Goal: Information Seeking & Learning: Learn about a topic

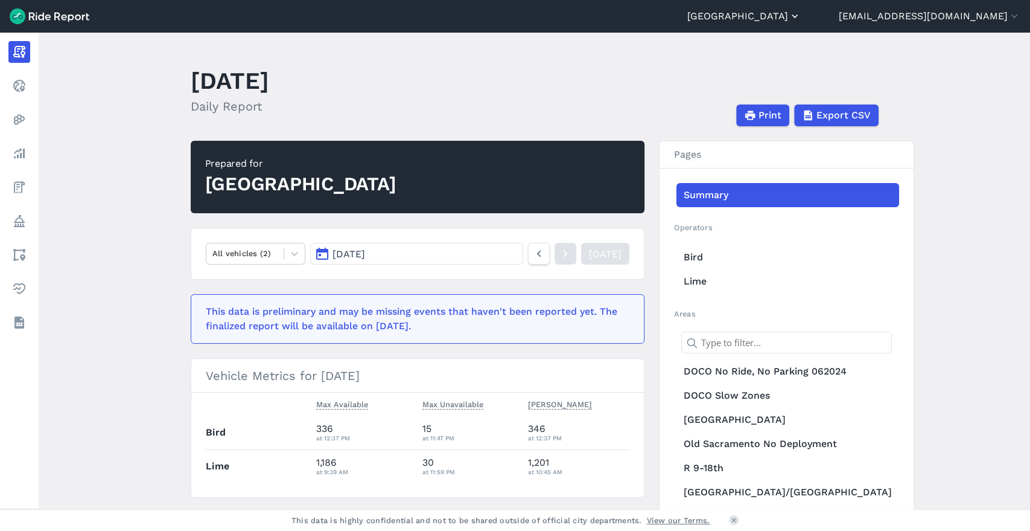
click at [801, 18] on button "[GEOGRAPHIC_DATA]" at bounding box center [744, 16] width 113 height 14
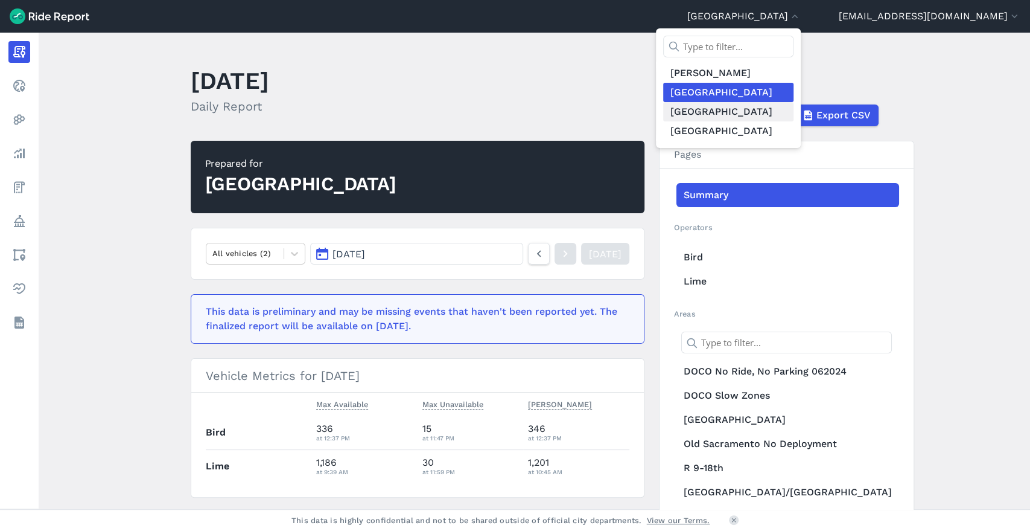
click at [789, 116] on link "[GEOGRAPHIC_DATA]" at bounding box center [728, 111] width 130 height 19
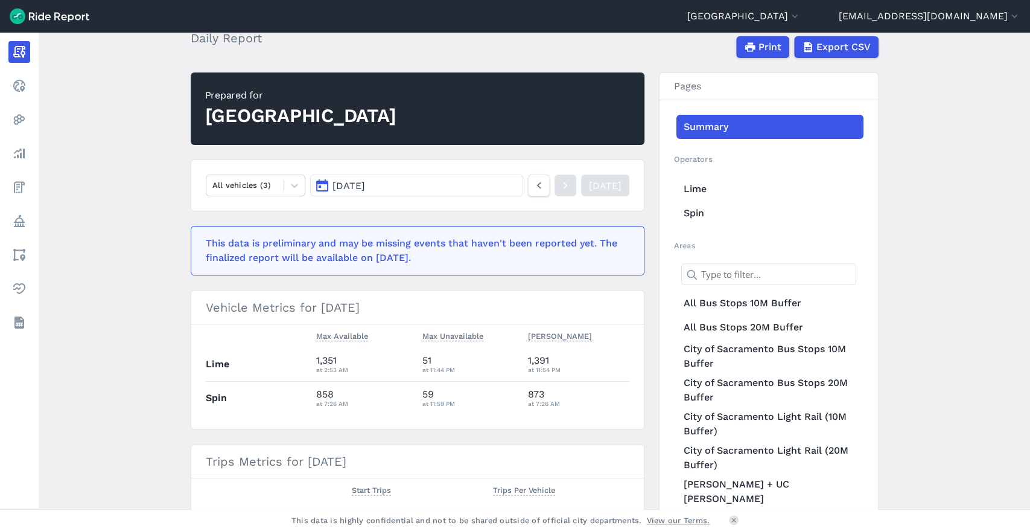
scroll to position [67, 0]
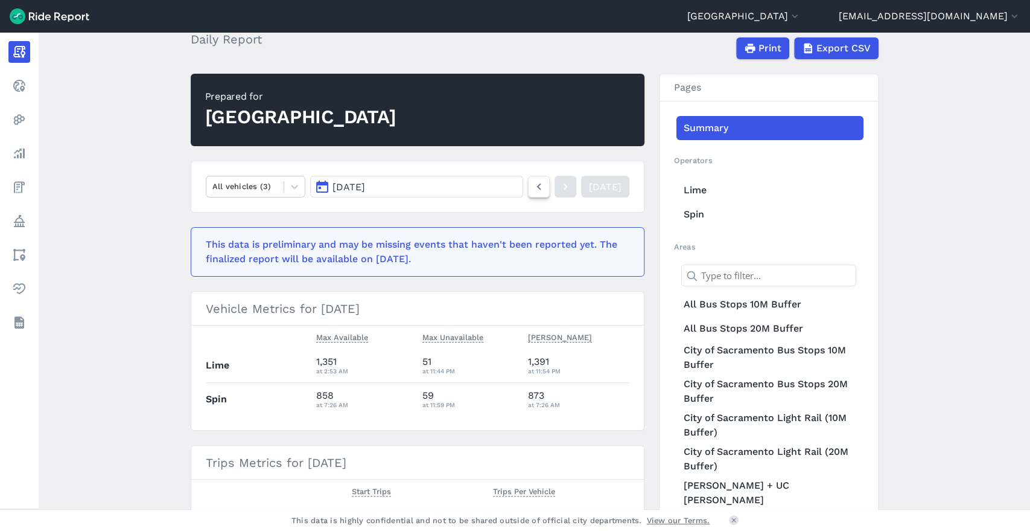
click at [532, 185] on icon at bounding box center [538, 186] width 13 height 14
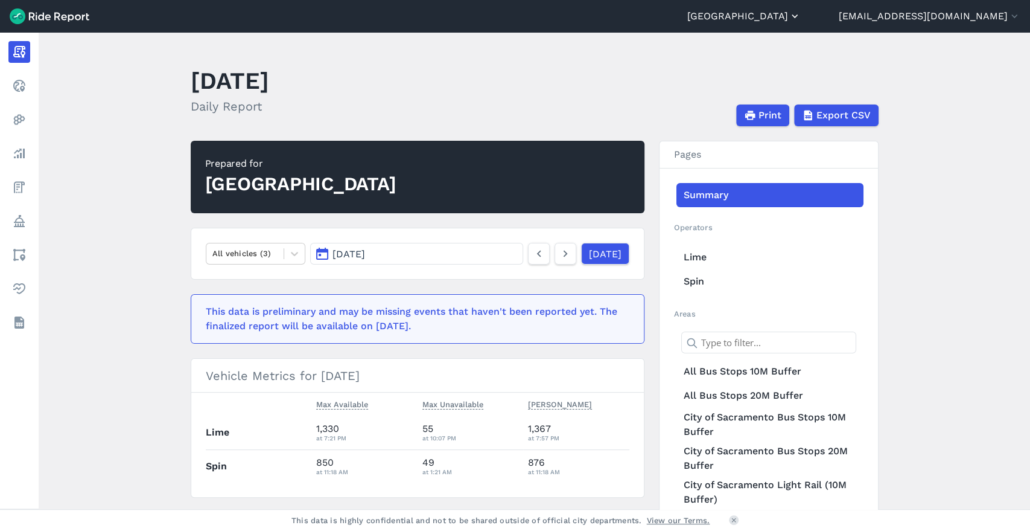
click at [801, 15] on button "[GEOGRAPHIC_DATA]" at bounding box center [744, 16] width 113 height 14
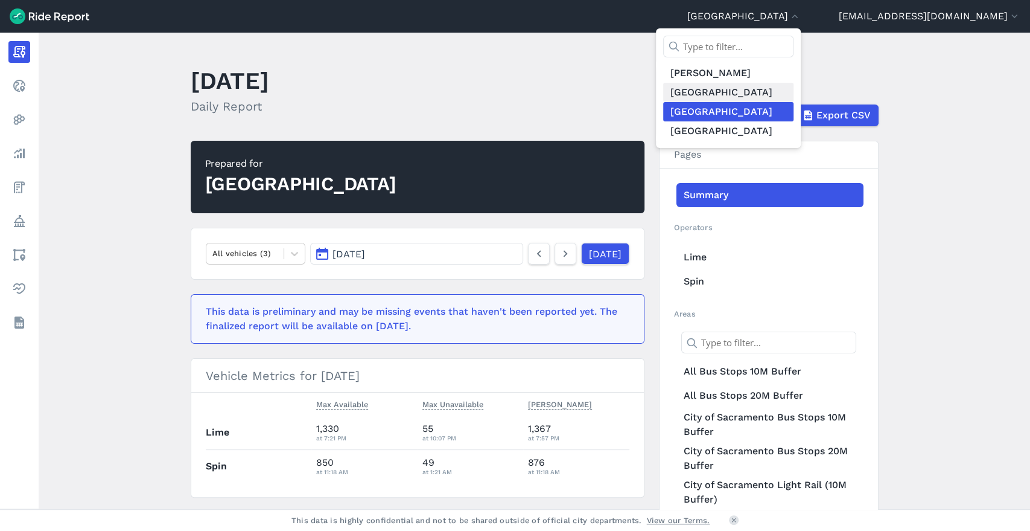
click at [785, 91] on link "[GEOGRAPHIC_DATA]" at bounding box center [728, 92] width 130 height 19
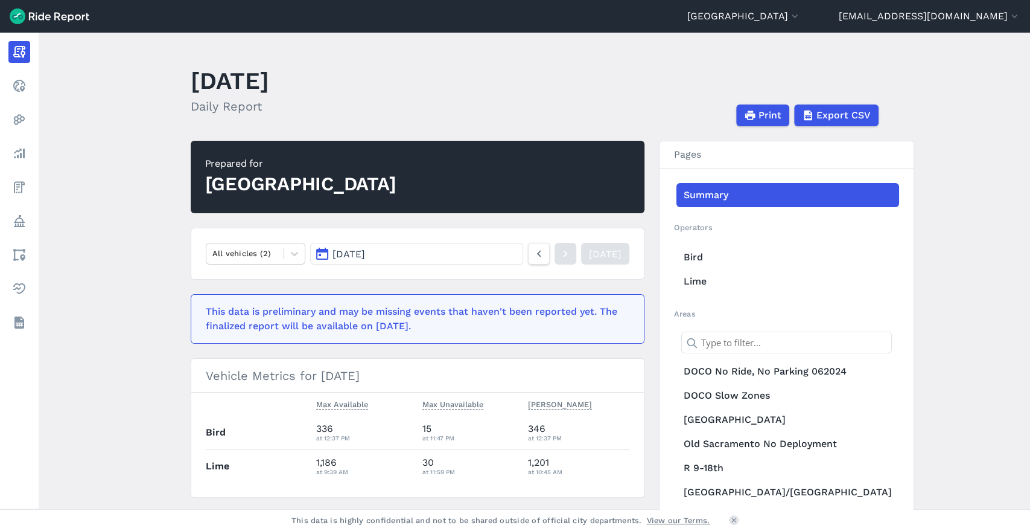
click at [652, 72] on header "[DATE] Daily Report Print Export CSV" at bounding box center [542, 94] width 703 height 65
click at [801, 19] on button "[GEOGRAPHIC_DATA]" at bounding box center [744, 16] width 113 height 14
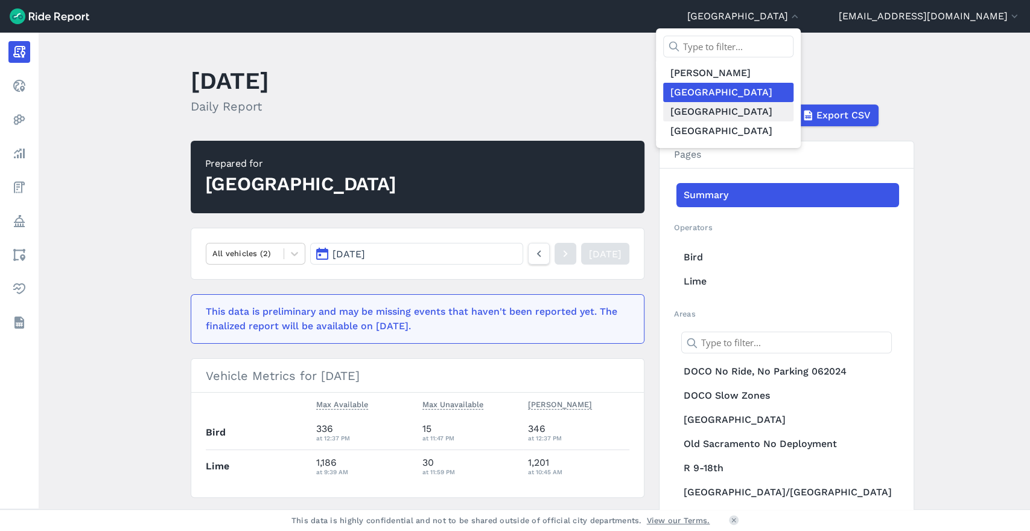
click at [794, 113] on link "[GEOGRAPHIC_DATA]" at bounding box center [728, 111] width 130 height 19
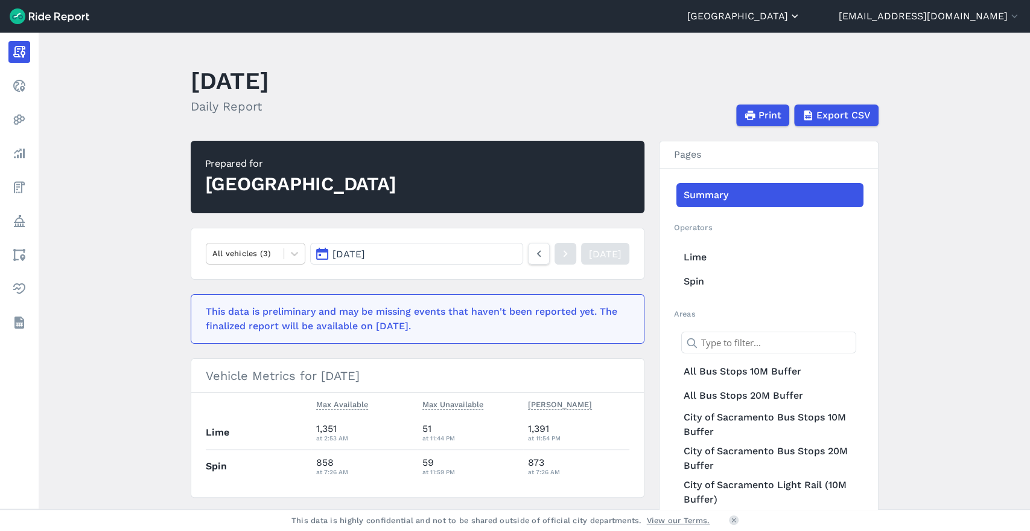
click at [801, 14] on button "[GEOGRAPHIC_DATA]" at bounding box center [744, 16] width 113 height 14
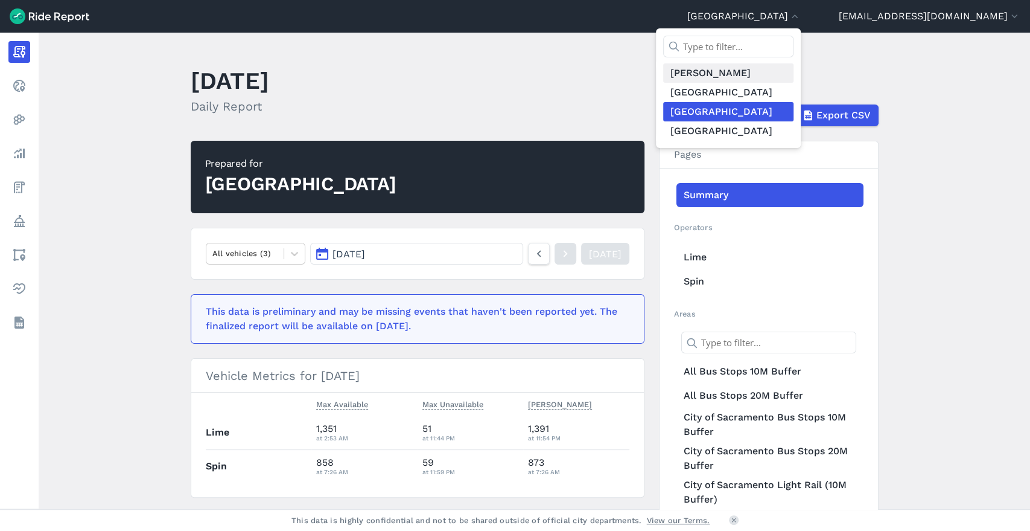
click at [794, 71] on link "[PERSON_NAME]" at bounding box center [728, 72] width 130 height 19
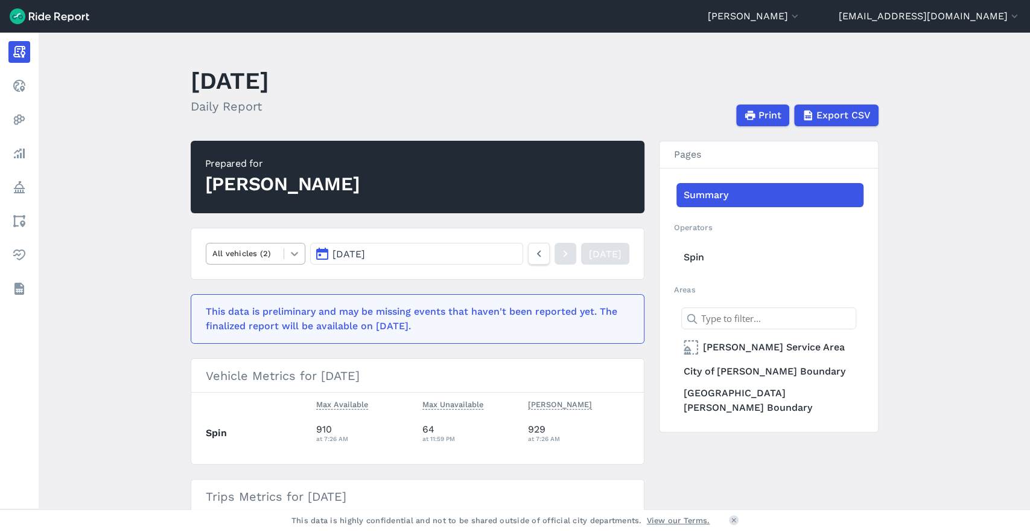
click at [289, 257] on icon at bounding box center [295, 253] width 12 height 12
click at [251, 299] on div "Scooters" at bounding box center [256, 303] width 100 height 21
click at [933, 237] on main "[DATE] Daily Report Print Export CSV Prepared for [PERSON_NAME] Scooters [DATE]…" at bounding box center [535, 271] width 992 height 476
click at [801, 14] on button "[PERSON_NAME]" at bounding box center [754, 16] width 93 height 14
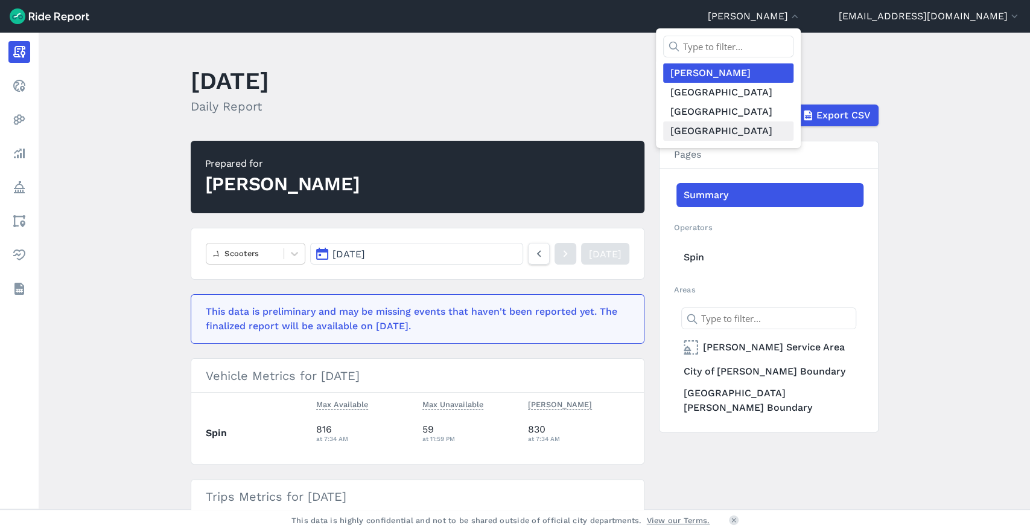
click at [784, 135] on link "[GEOGRAPHIC_DATA]" at bounding box center [728, 130] width 130 height 19
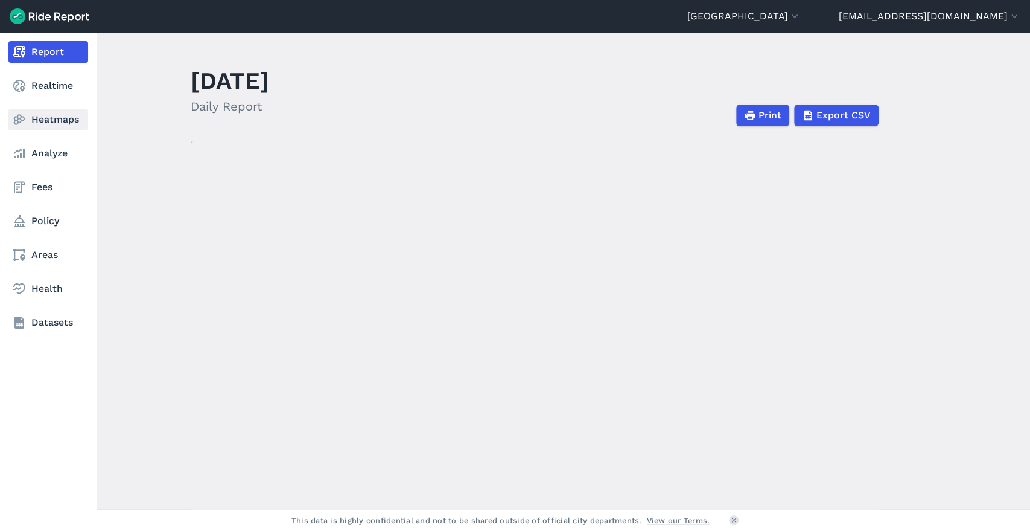
click at [52, 118] on link "Heatmaps" at bounding box center [48, 120] width 80 height 22
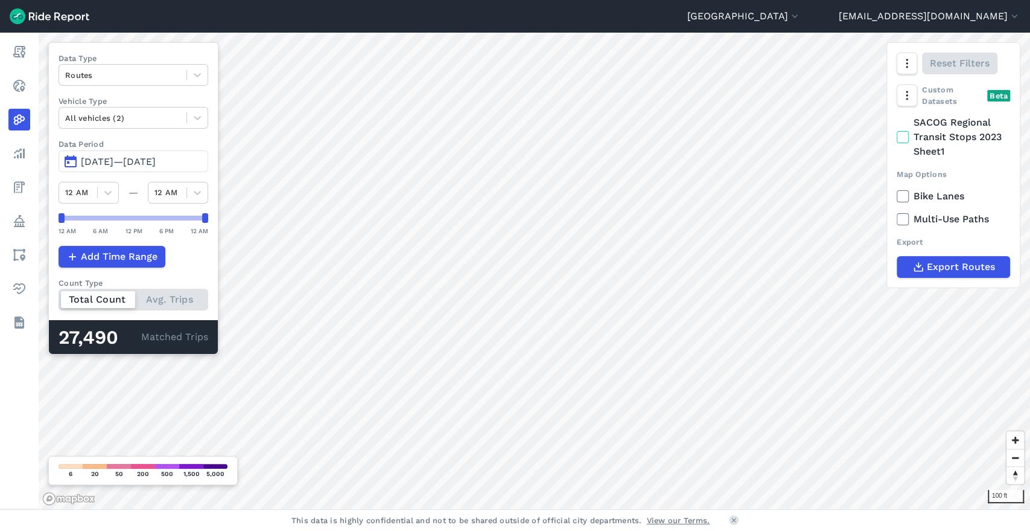
click at [906, 221] on icon at bounding box center [903, 219] width 11 height 12
click at [897, 220] on input "Multi-Use Paths" at bounding box center [897, 216] width 0 height 8
click at [684, 530] on html "[GEOGRAPHIC_DATA] [PERSON_NAME] [GEOGRAPHIC_DATA] [GEOGRAPHIC_DATA] [GEOGRAPHIC…" at bounding box center [515, 265] width 1030 height 531
click at [903, 216] on icon at bounding box center [903, 219] width 11 height 12
click at [897, 216] on input "Multi-Use Paths" at bounding box center [897, 216] width 0 height 8
